Goal: Transaction & Acquisition: Purchase product/service

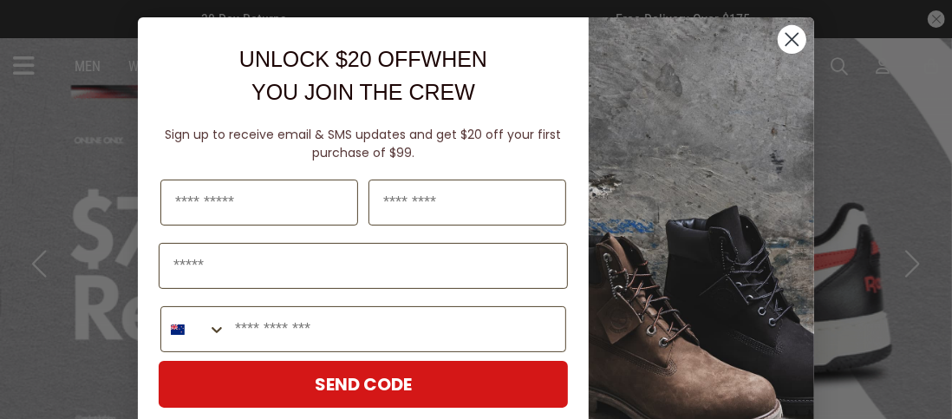
click at [779, 36] on circle "Close dialog" at bounding box center [792, 39] width 29 height 29
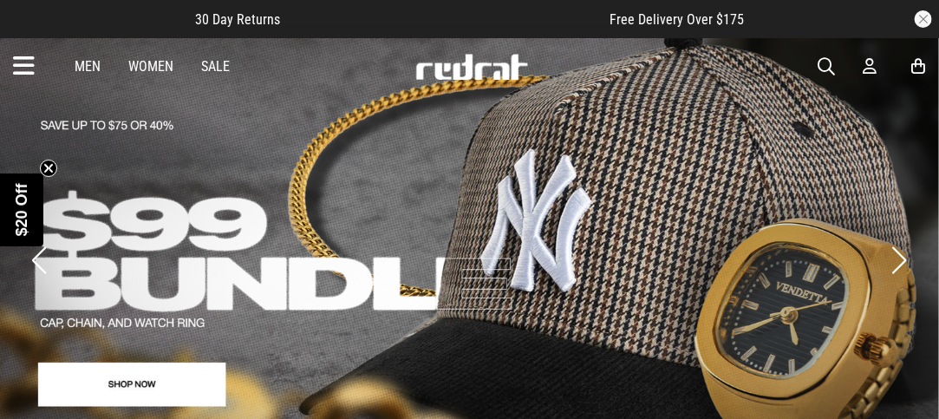
click at [23, 58] on icon at bounding box center [24, 66] width 22 height 29
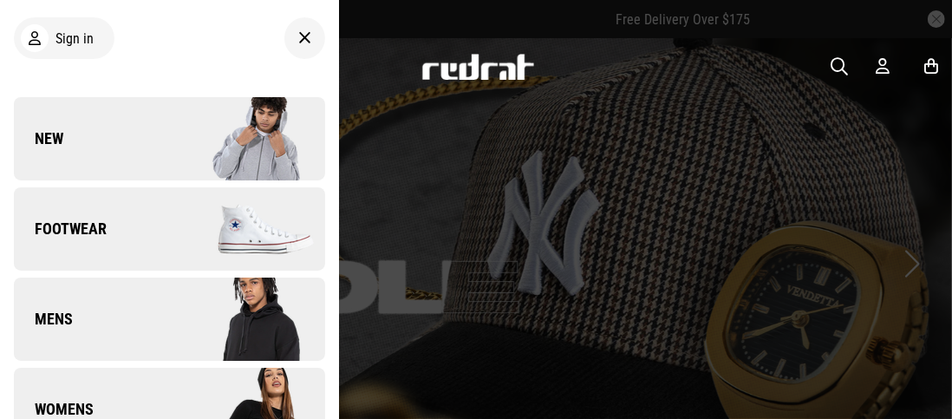
click at [252, 226] on img at bounding box center [246, 229] width 155 height 87
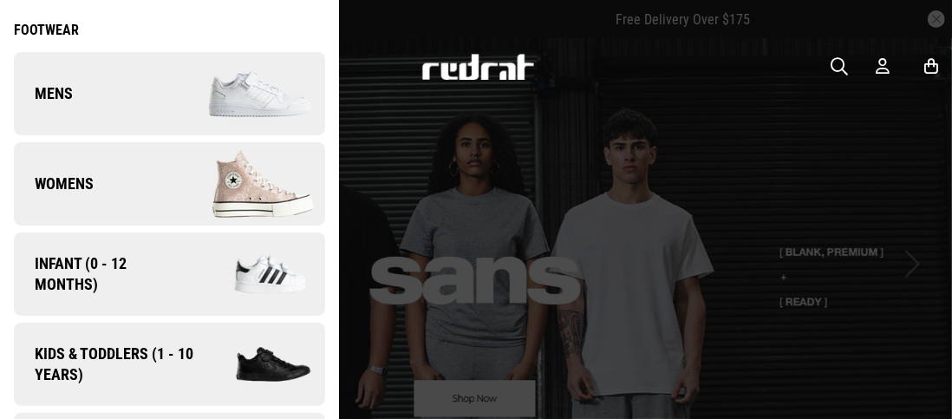
scroll to position [104, 0]
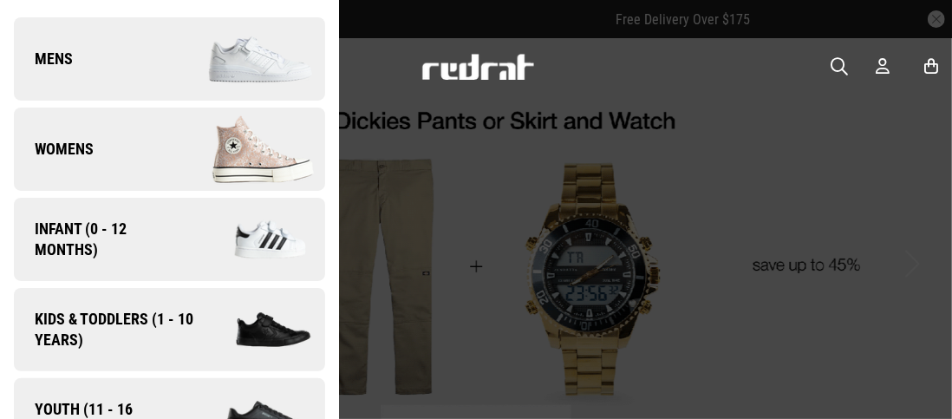
click at [147, 337] on span "Kids & Toddlers (1 - 10 years)" at bounding box center [108, 330] width 188 height 42
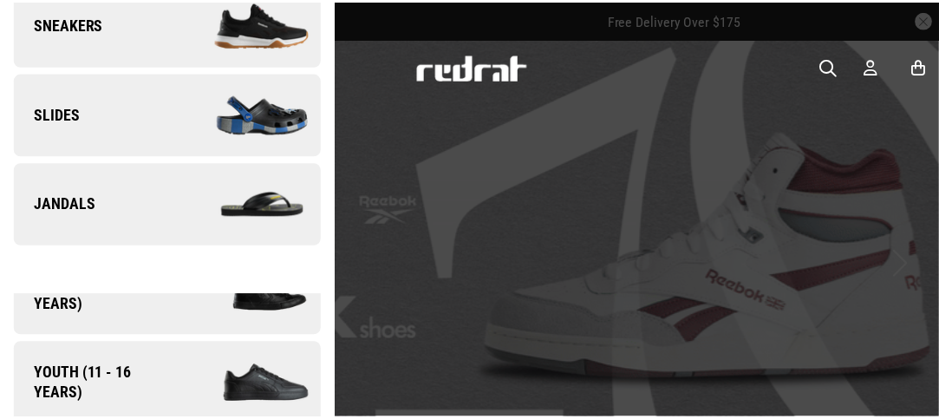
scroll to position [153, 0]
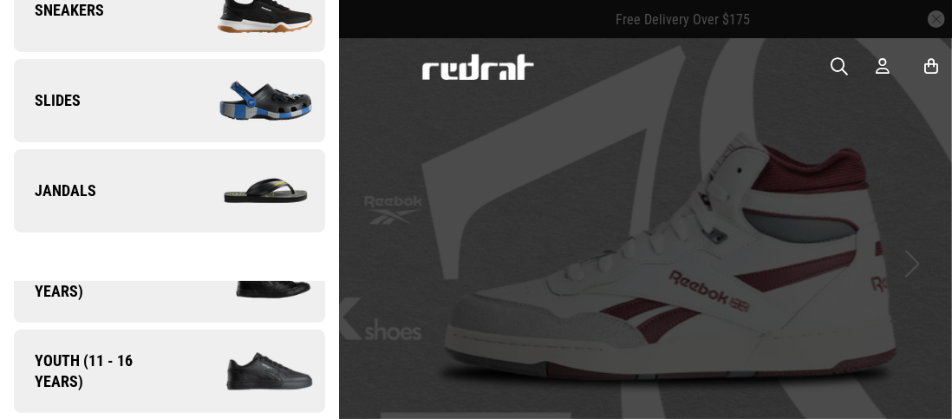
click at [820, 248] on div at bounding box center [476, 209] width 952 height 419
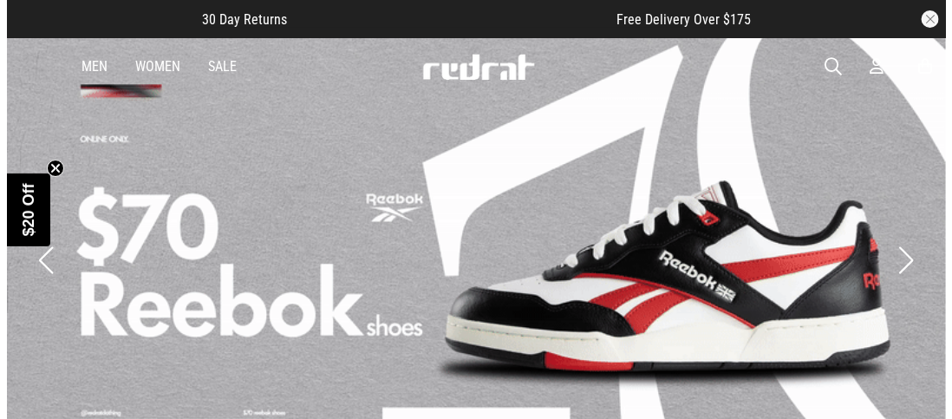
scroll to position [0, 0]
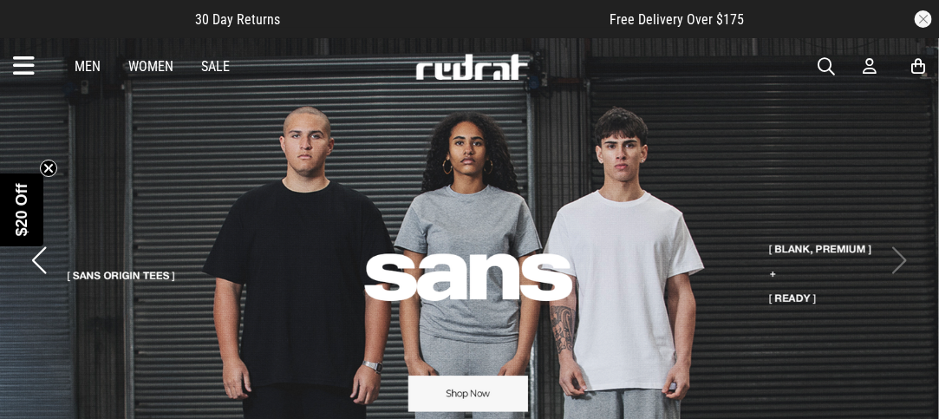
click at [16, 66] on icon at bounding box center [24, 66] width 22 height 29
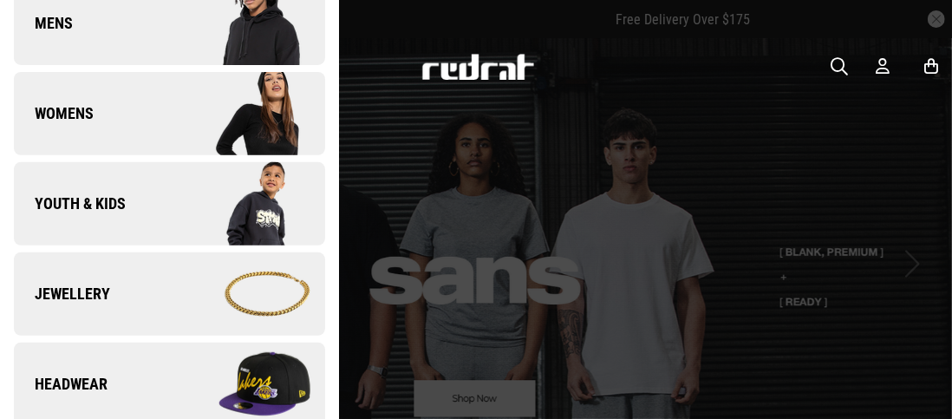
scroll to position [312, 0]
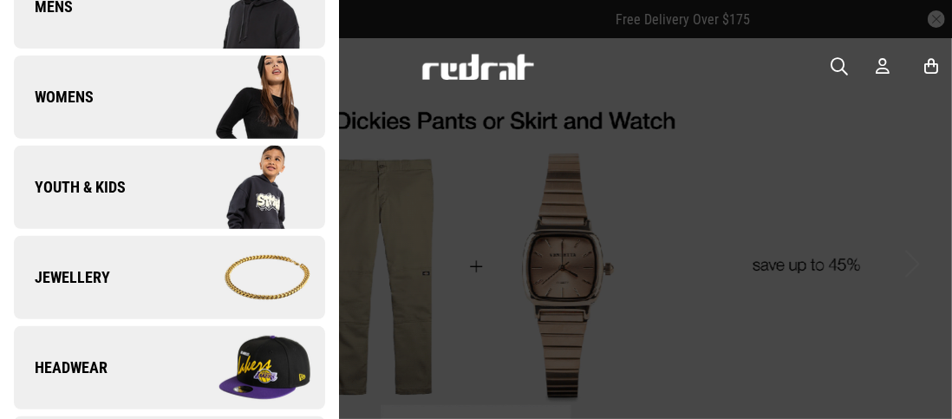
click at [133, 179] on link "Youth & Kids" at bounding box center [169, 187] width 311 height 83
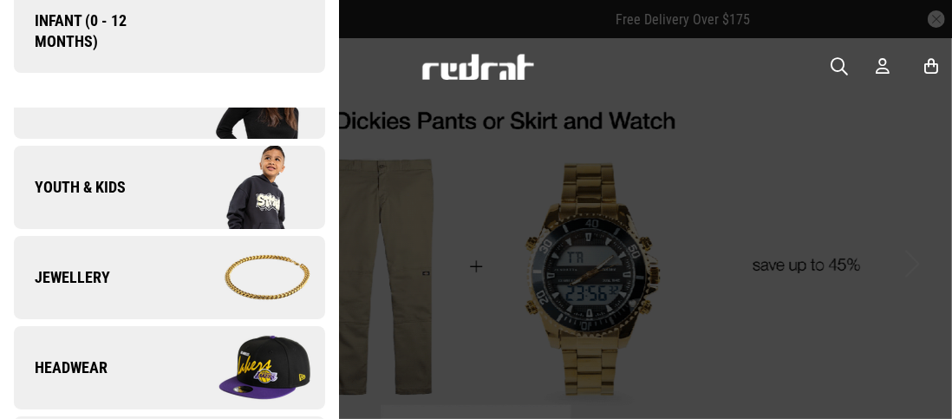
scroll to position [0, 0]
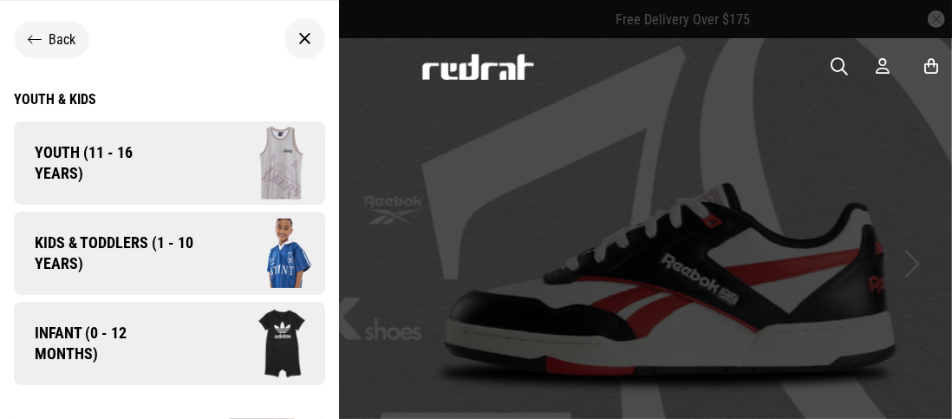
click at [139, 162] on span "Youth (11 - 16 years)" at bounding box center [95, 163] width 163 height 42
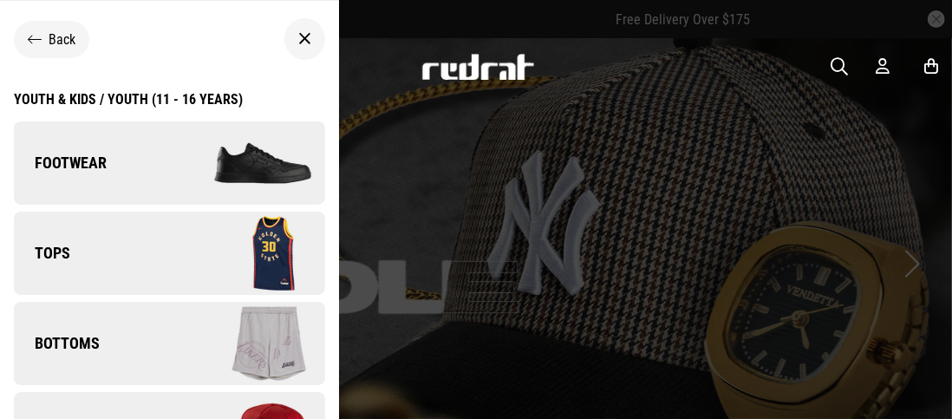
click at [158, 155] on link "Footwear" at bounding box center [169, 162] width 311 height 83
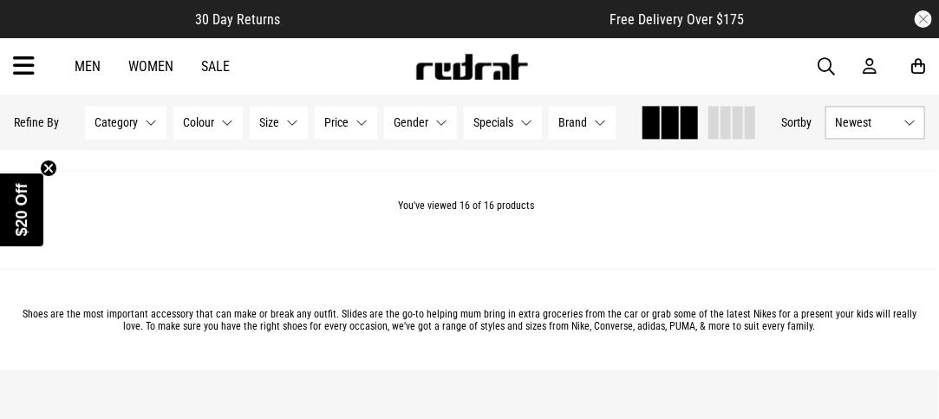
scroll to position [3424, 0]
